Goal: Contribute content: Contribute content

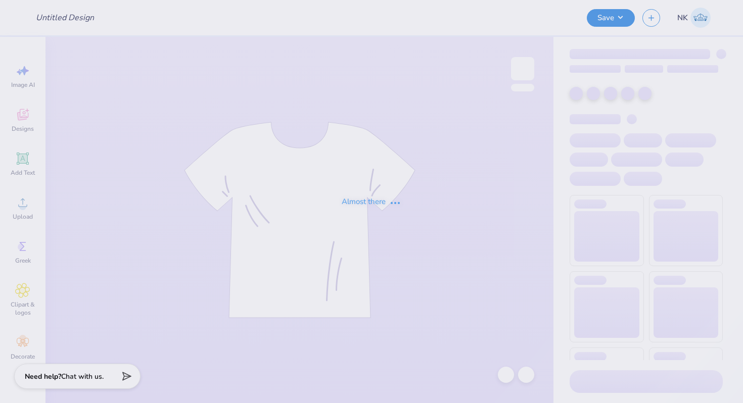
type input "[DATE] Harbor Wolverine Fall Swag"
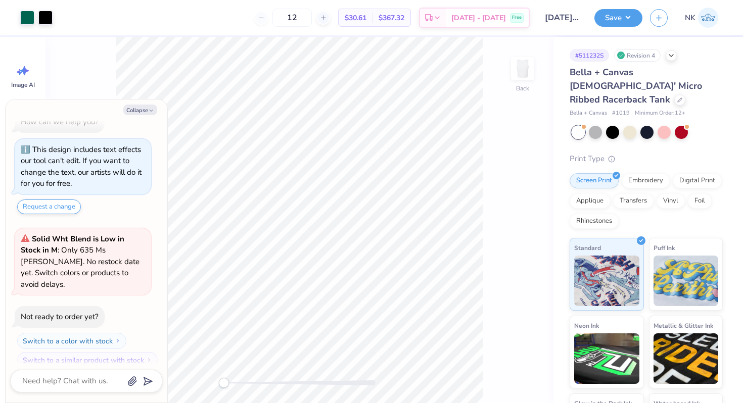
type textarea "x"
click at [509, 179] on input "7.00" at bounding box center [516, 181] width 36 height 14
type input "5"
type textarea "x"
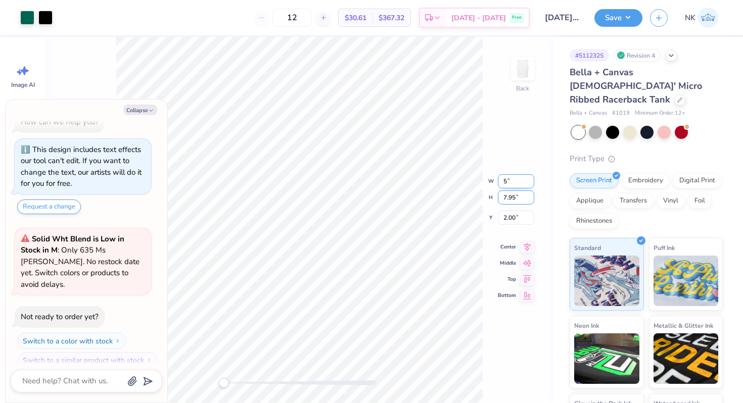
type input "5.00"
type input "5.68"
type input "3"
type textarea "x"
type input "3.00"
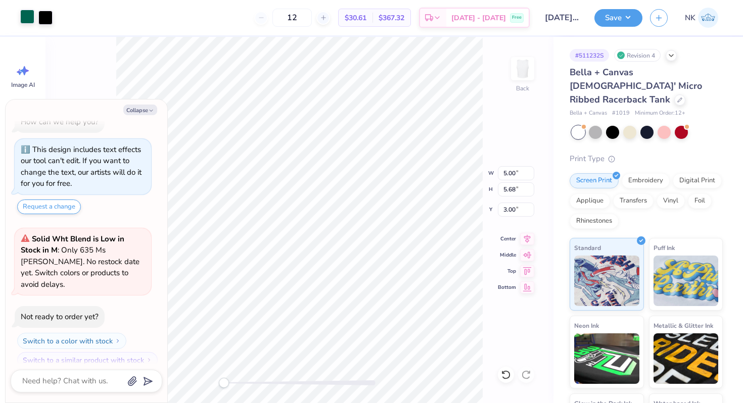
click at [25, 17] on div at bounding box center [27, 17] width 14 height 14
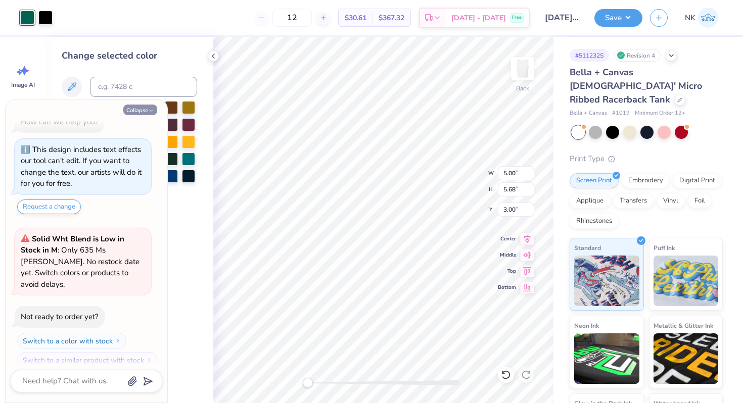
click at [142, 108] on button "Collapse" at bounding box center [140, 110] width 34 height 11
type textarea "x"
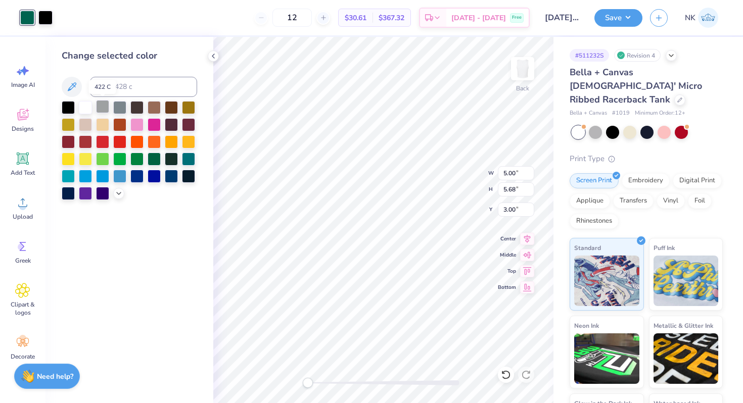
click at [102, 109] on div at bounding box center [102, 106] width 13 height 13
click at [120, 110] on div at bounding box center [119, 106] width 13 height 13
click at [511, 206] on input "3.00" at bounding box center [516, 210] width 36 height 14
type input "2.00"
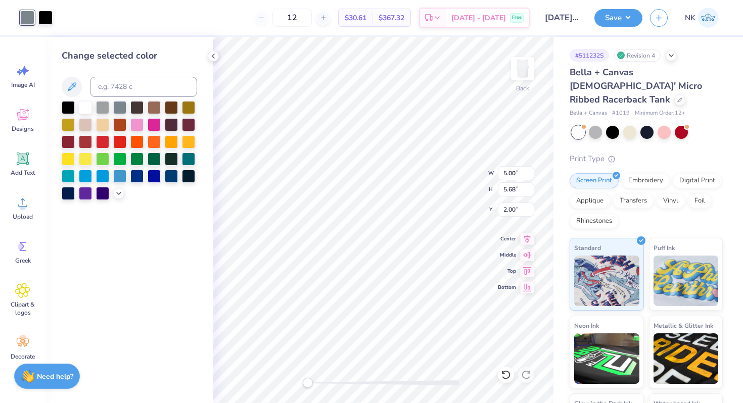
click at [628, 27] on div "Save NK" at bounding box center [668, 17] width 149 height 35
click at [633, 18] on button "Save" at bounding box center [618, 17] width 48 height 18
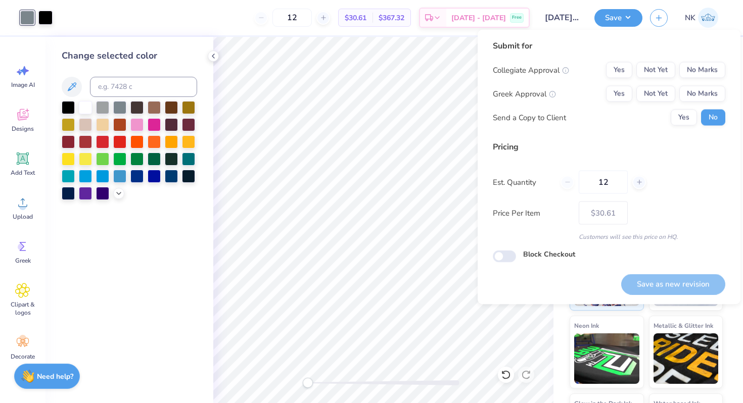
click at [703, 78] on div "Collegiate Approval Yes Not Yet No Marks Greek Approval Yes Not Yet No Marks Se…" at bounding box center [609, 94] width 232 height 64
click at [707, 69] on button "No Marks" at bounding box center [702, 70] width 46 height 16
click at [707, 84] on div "Collegiate Approval Yes Not Yet No Marks Greek Approval Yes Not Yet No Marks Se…" at bounding box center [609, 94] width 232 height 64
click at [707, 97] on button "No Marks" at bounding box center [702, 94] width 46 height 16
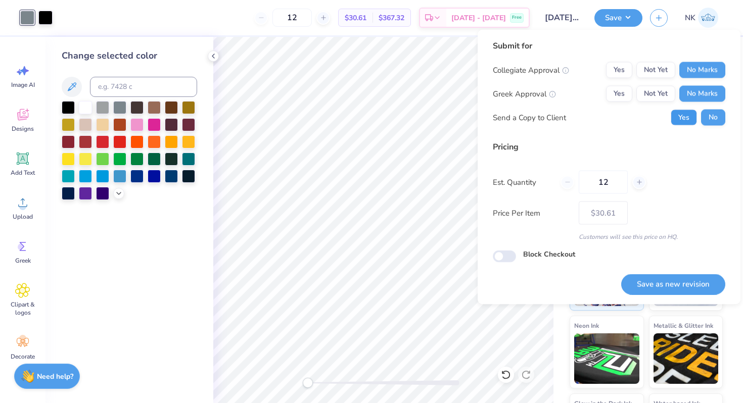
click at [682, 117] on button "Yes" at bounding box center [683, 118] width 26 height 16
click at [677, 291] on button "Save as new revision" at bounding box center [673, 284] width 104 height 21
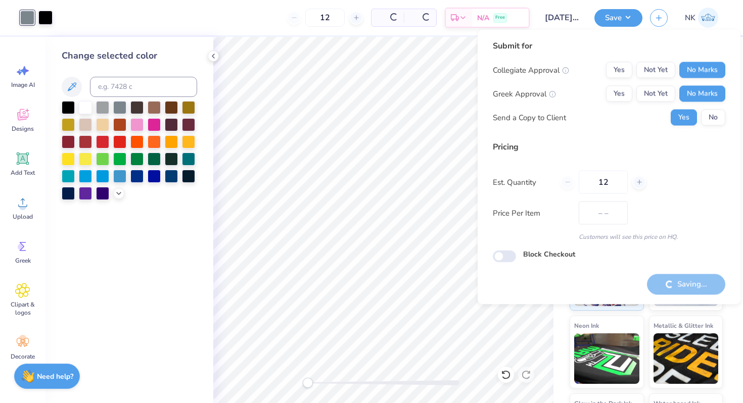
type input "$30.61"
